Goal: Task Accomplishment & Management: Use online tool/utility

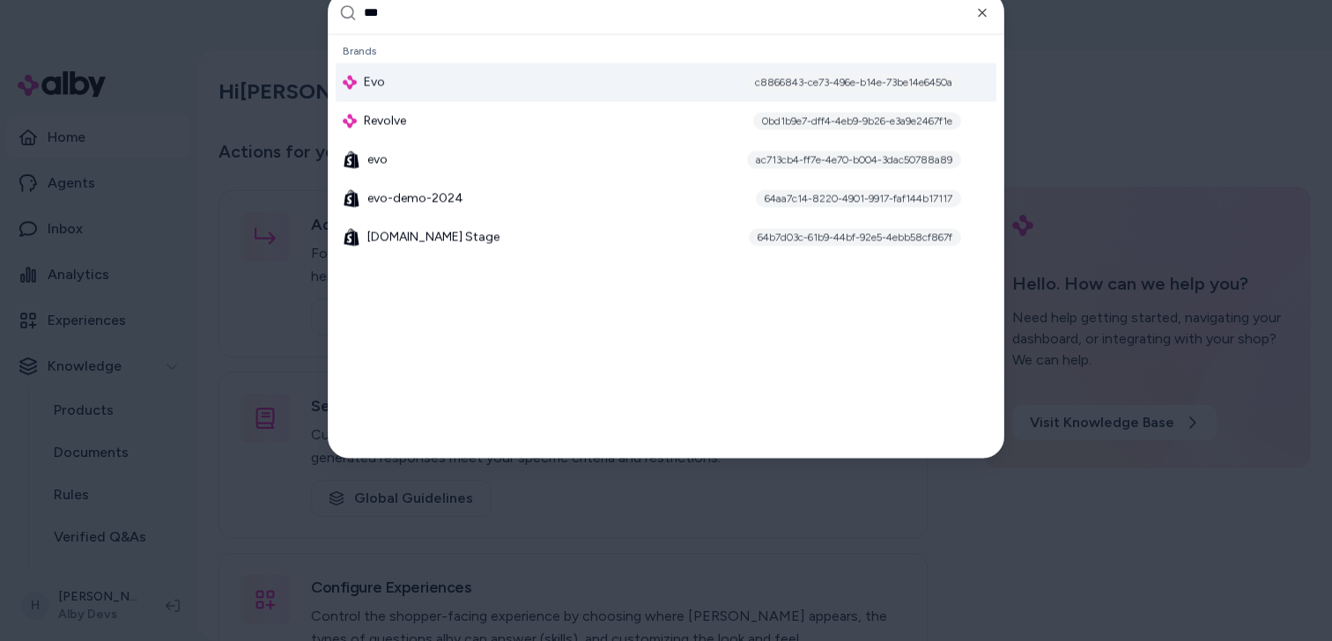
type input "***"
click at [505, 78] on div "Evo c8866843-ce73-496e-b14e-73be14e6450a" at bounding box center [666, 82] width 660 height 39
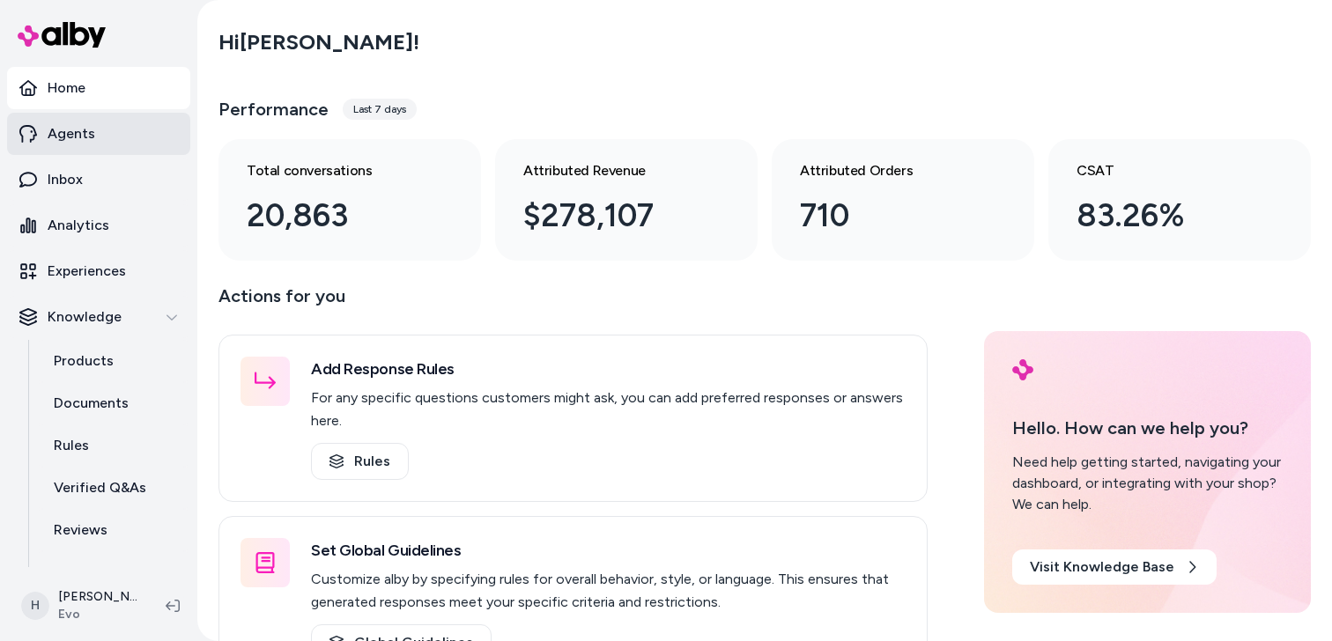
click at [78, 131] on p "Agents" at bounding box center [72, 133] width 48 height 21
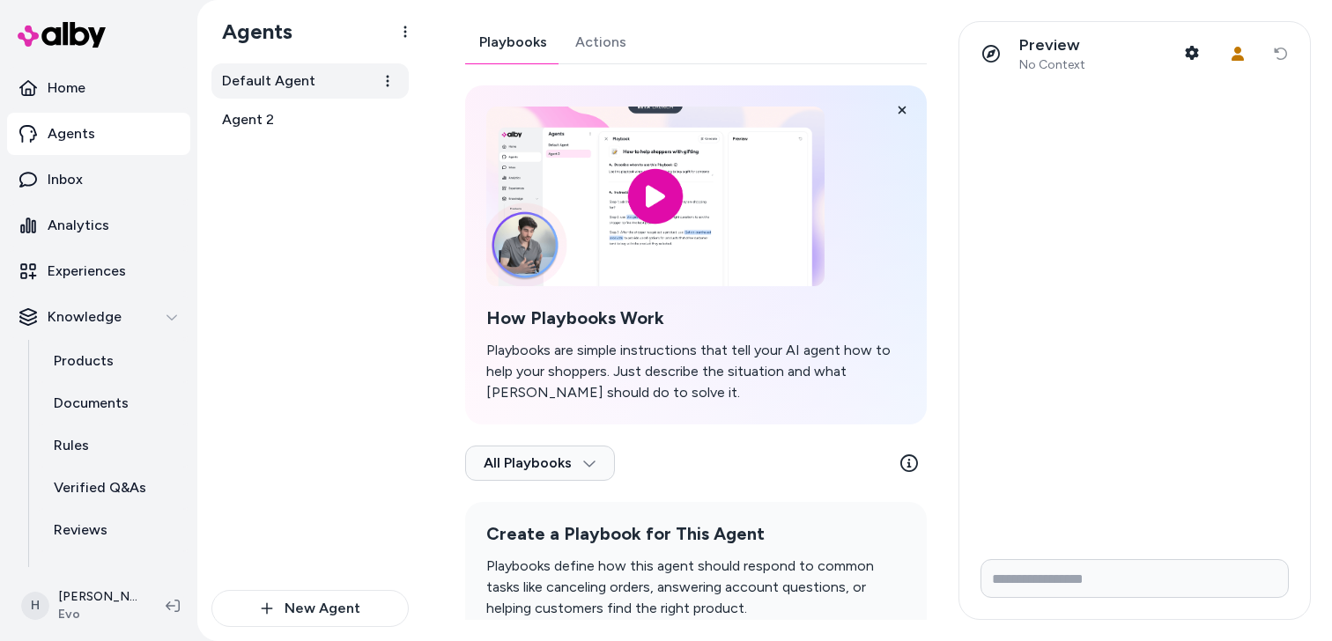
click at [326, 92] on link "Default Agent" at bounding box center [309, 80] width 197 height 35
click at [600, 48] on link "Actions" at bounding box center [600, 42] width 79 height 42
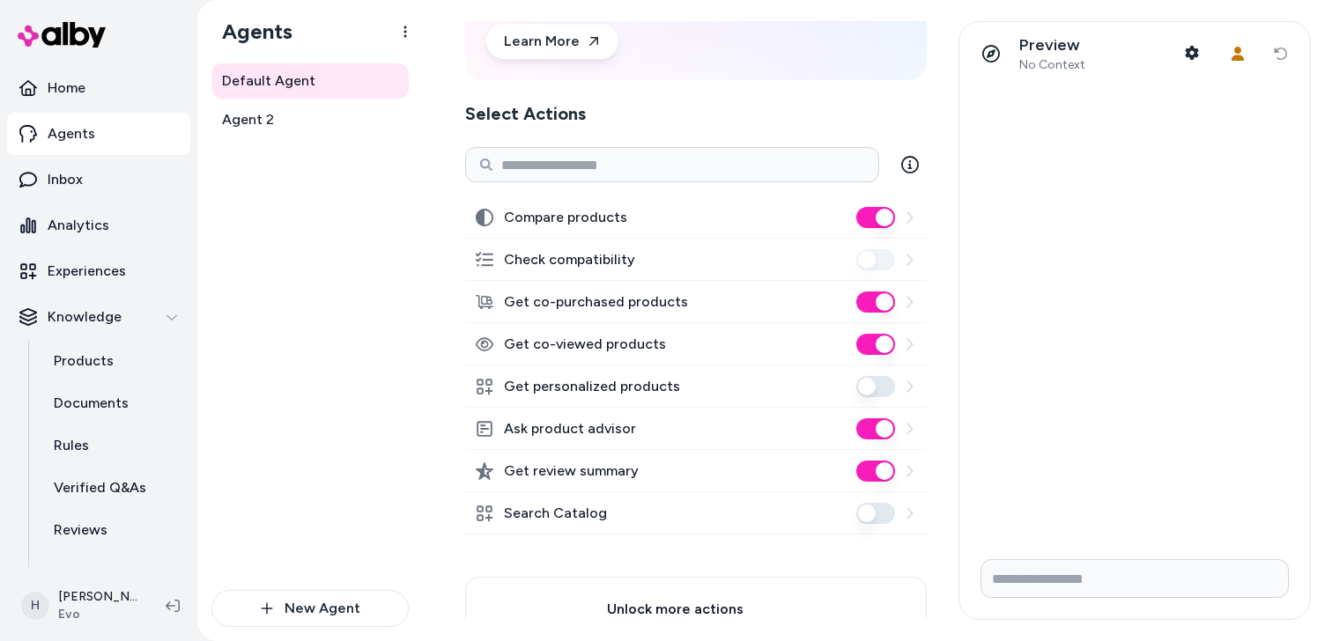
scroll to position [181, 0]
